Goal: Navigation & Orientation: Find specific page/section

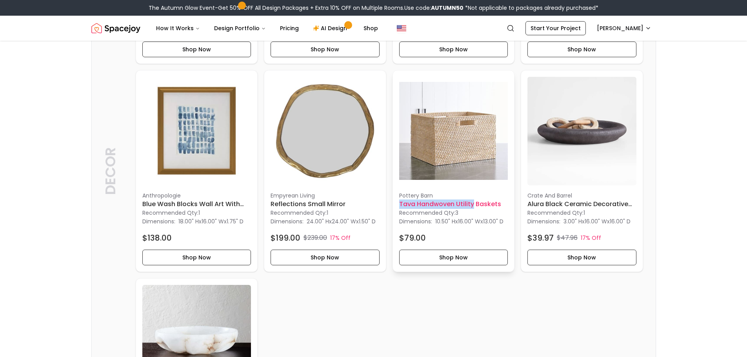
scroll to position [387, 0]
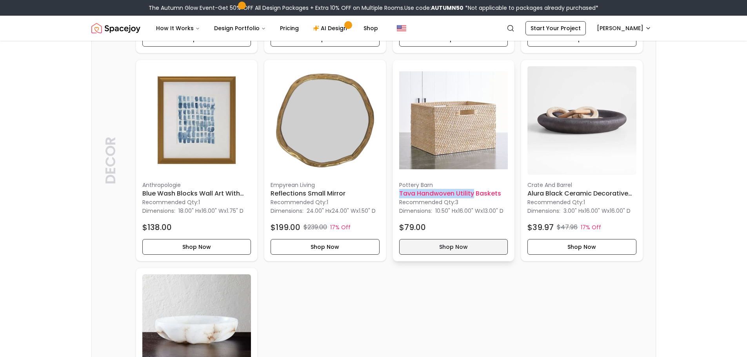
click at [459, 255] on button "Shop Now" at bounding box center [453, 247] width 109 height 16
click at [448, 233] on div "$79.00" at bounding box center [453, 227] width 109 height 11
click at [448, 255] on button "Shop Now" at bounding box center [453, 247] width 109 height 16
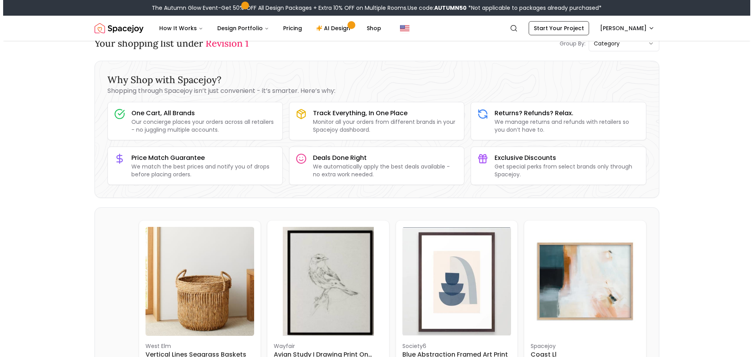
scroll to position [0, 0]
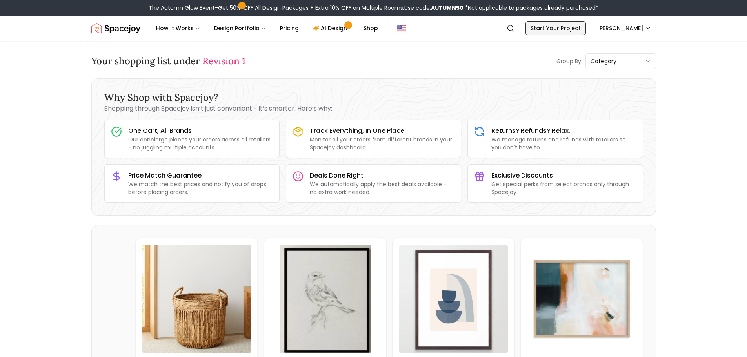
click at [569, 32] on link "Start Your Project" at bounding box center [555, 28] width 60 height 14
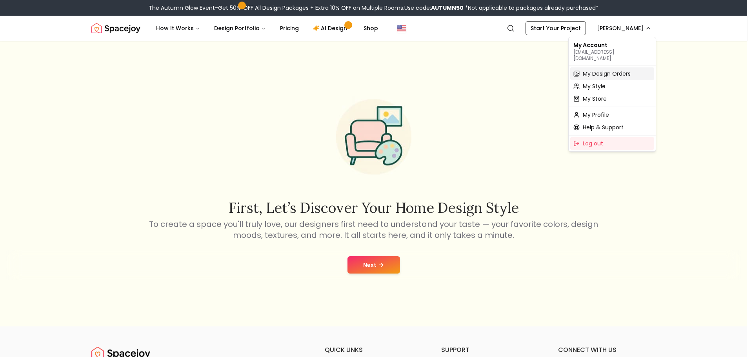
click at [596, 70] on span "My Design Orders" at bounding box center [607, 74] width 48 height 8
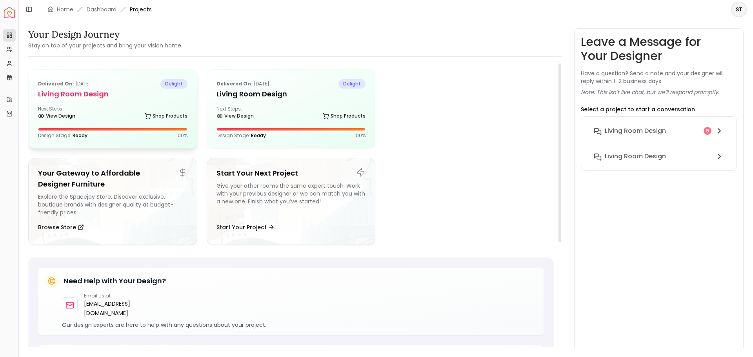
click at [102, 96] on h5 "Living Room design" at bounding box center [112, 94] width 149 height 11
